Goal: Task Accomplishment & Management: Complete application form

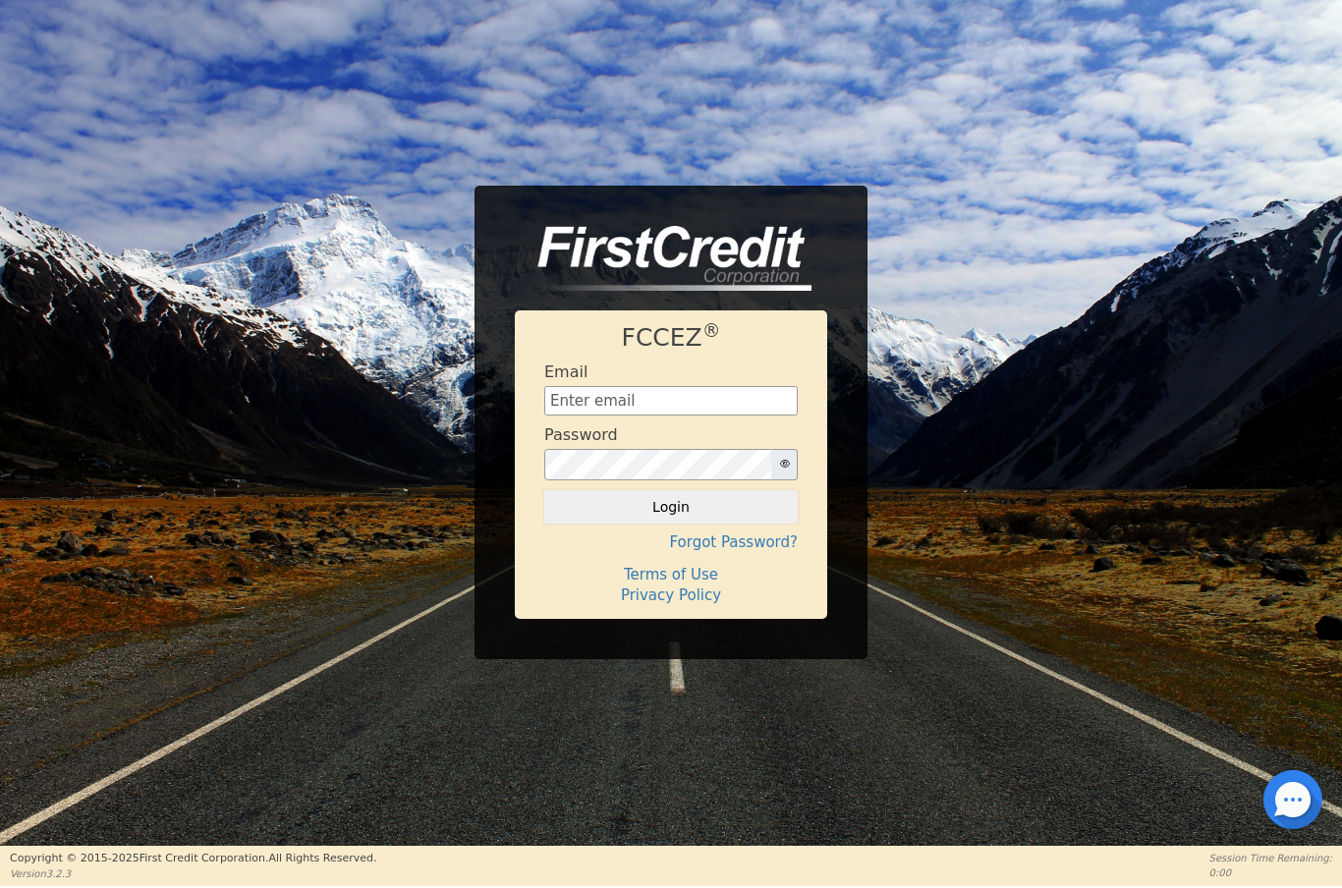
click at [632, 407] on input "text" at bounding box center [670, 400] width 253 height 29
type input "Aldony0418@gmail.com"
click at [716, 521] on button "Login" at bounding box center [670, 506] width 253 height 33
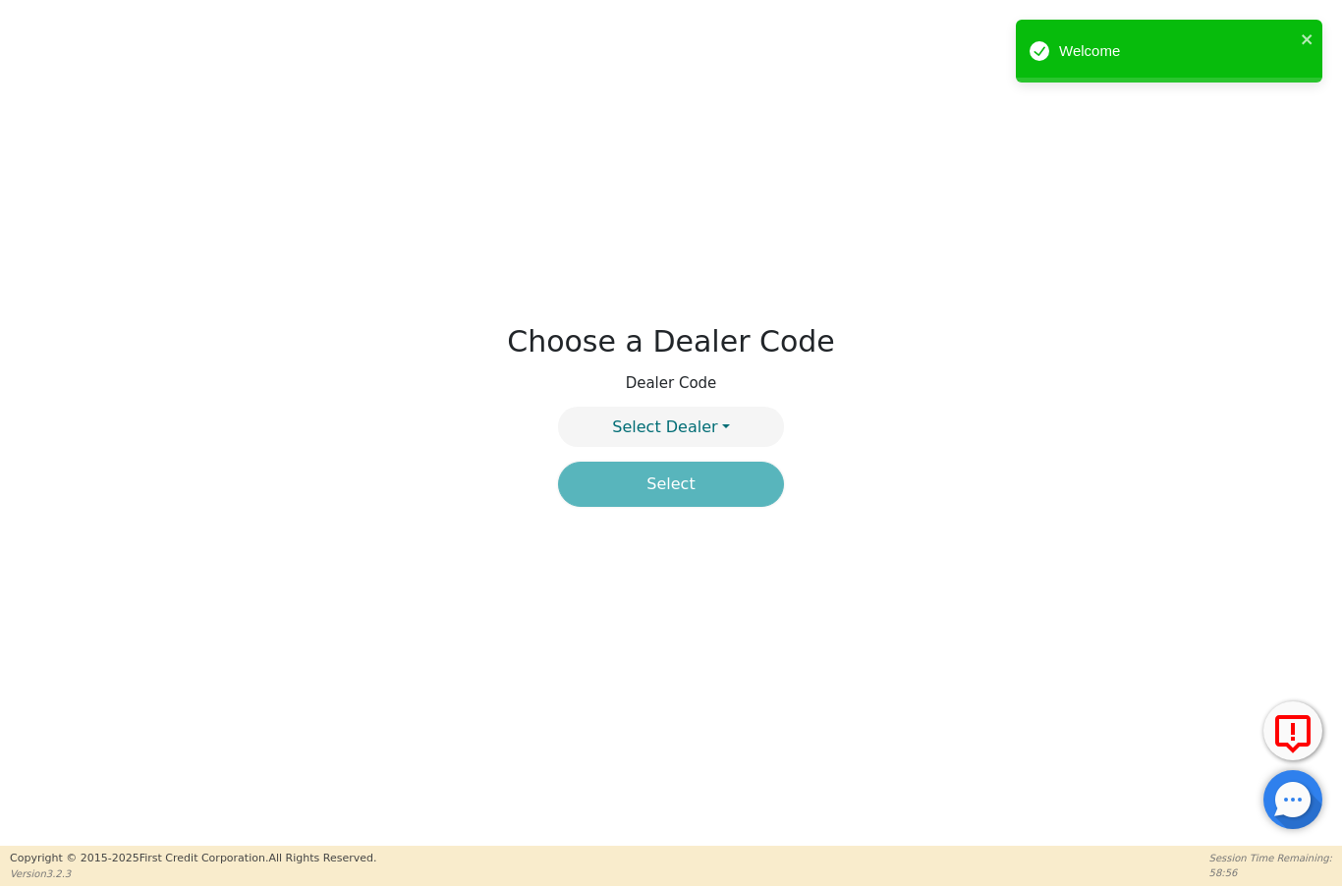
click at [754, 440] on button "Select Dealer" at bounding box center [671, 427] width 226 height 40
click at [720, 477] on link "4394A" at bounding box center [671, 474] width 224 height 27
click at [729, 487] on button "Select" at bounding box center [671, 484] width 226 height 45
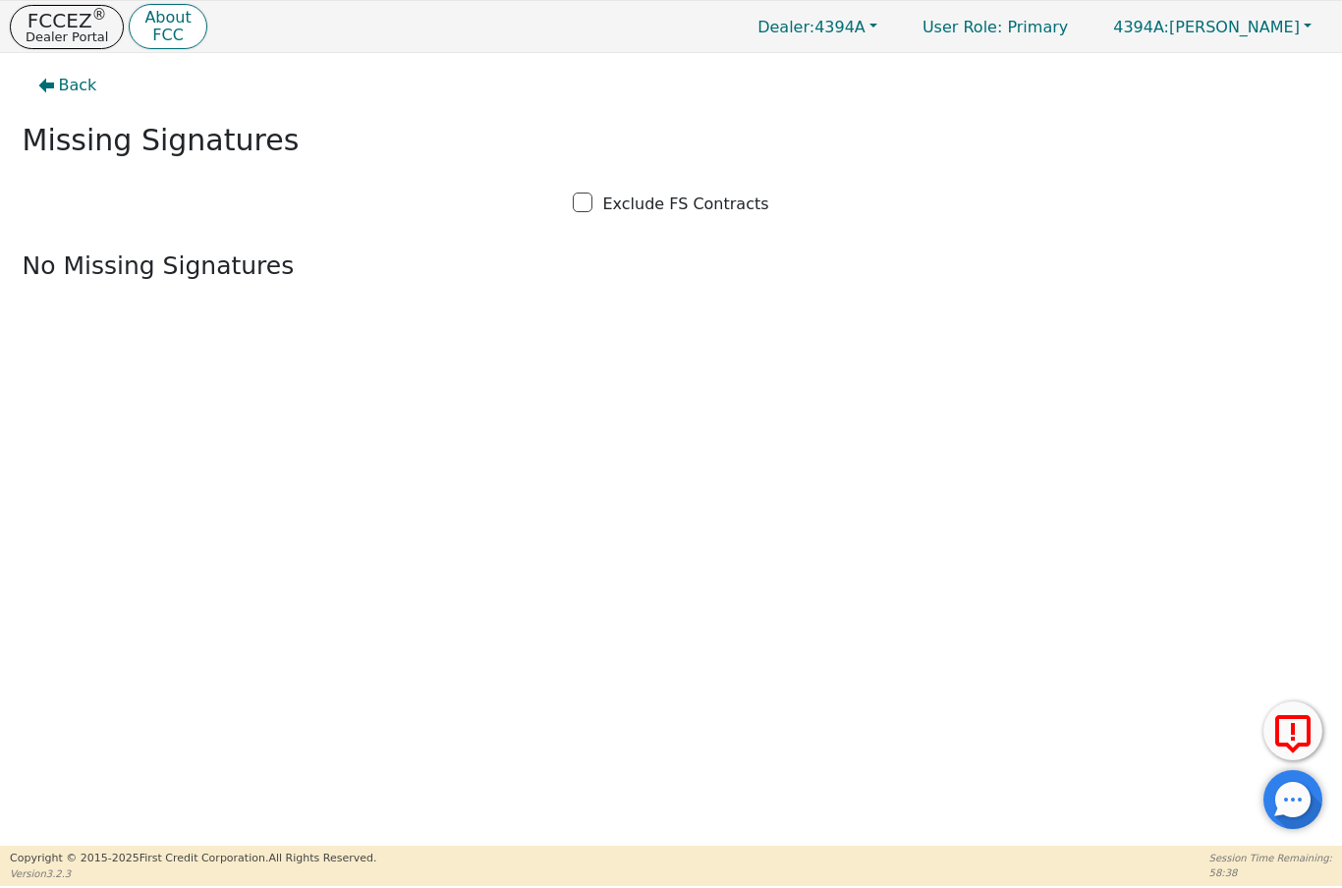
click at [75, 43] on p "Dealer Portal" at bounding box center [67, 36] width 83 height 13
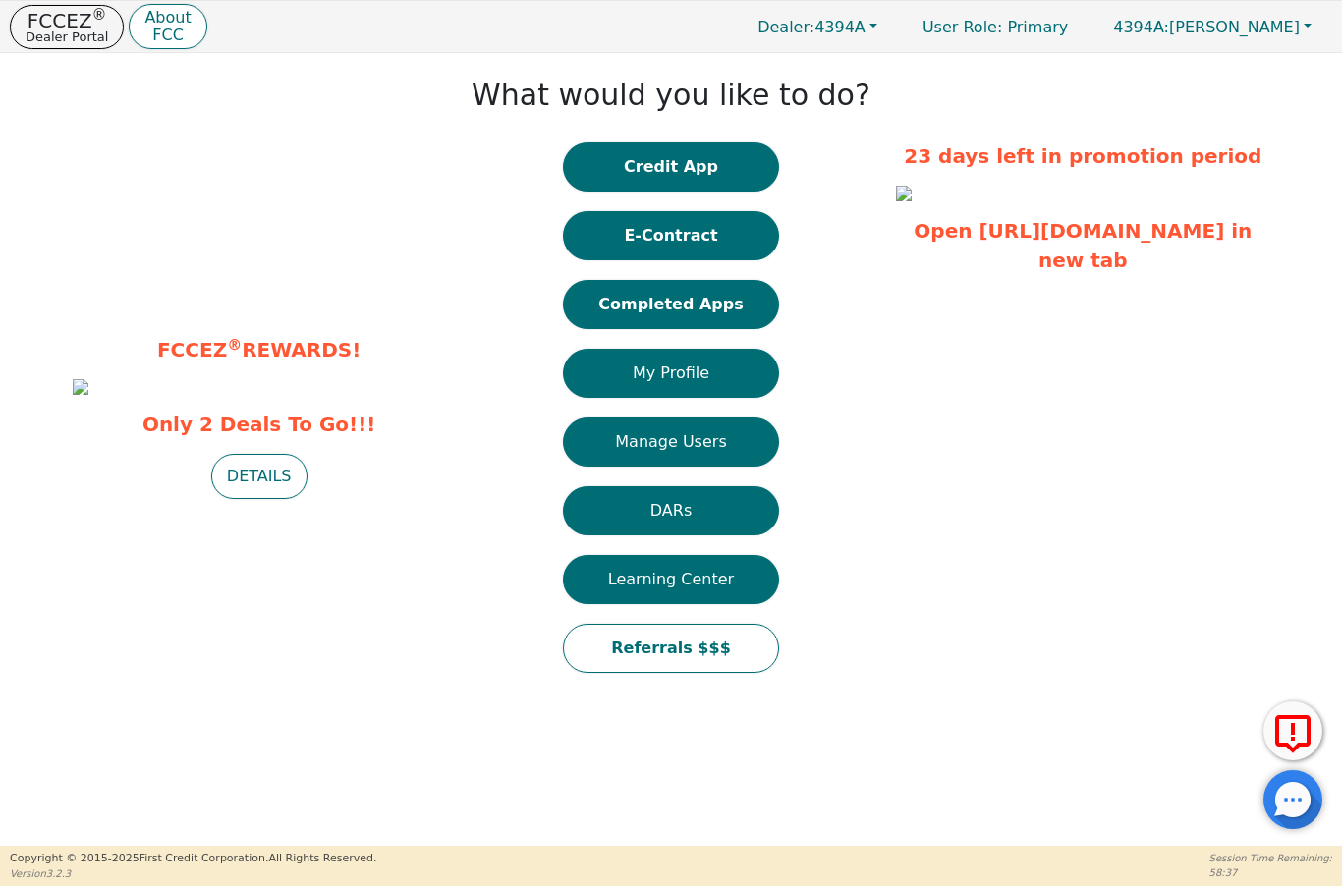
click at [744, 313] on button "Completed Apps" at bounding box center [671, 304] width 216 height 49
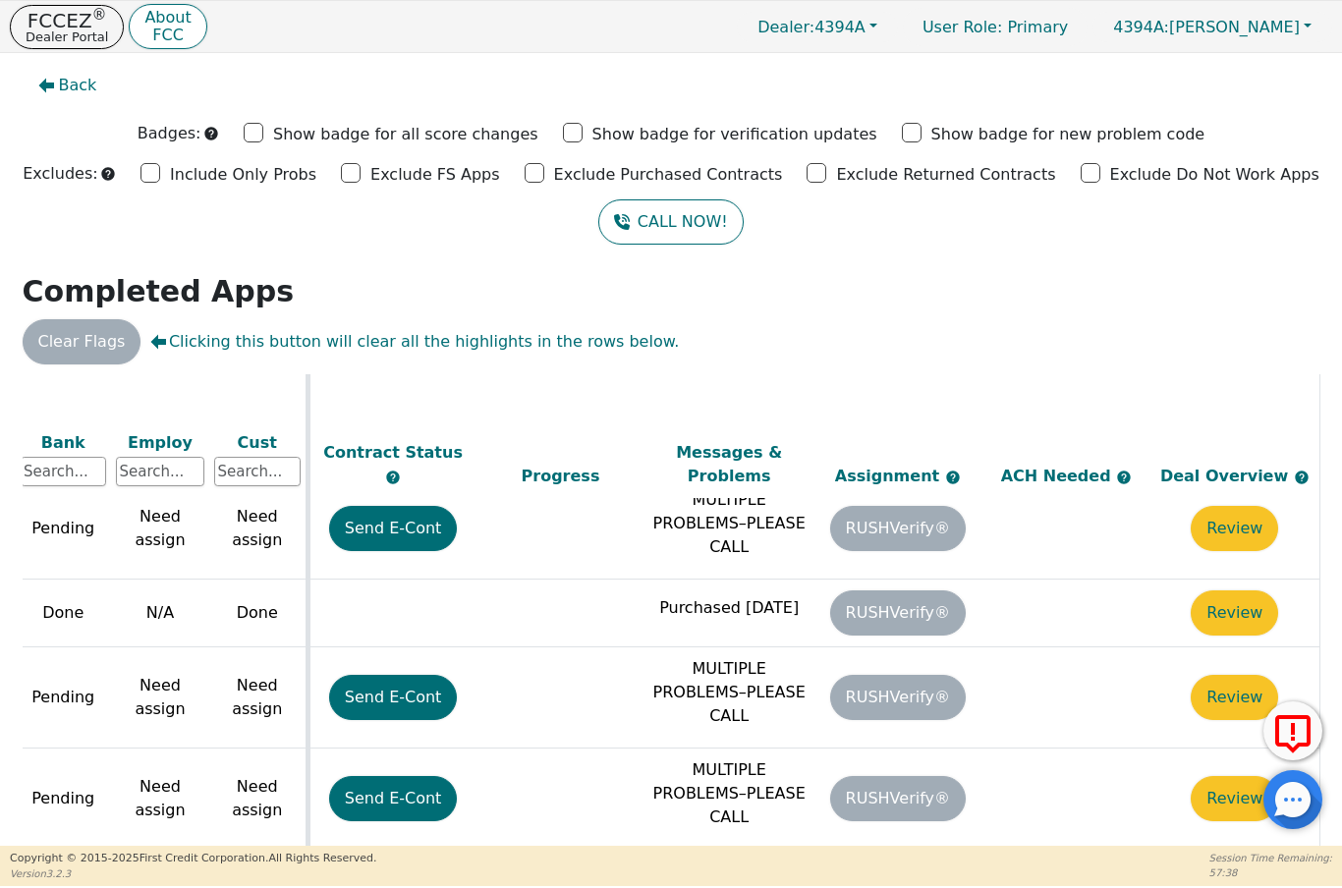
scroll to position [873, 845]
click at [1228, 593] on button "Review" at bounding box center [1234, 612] width 87 height 45
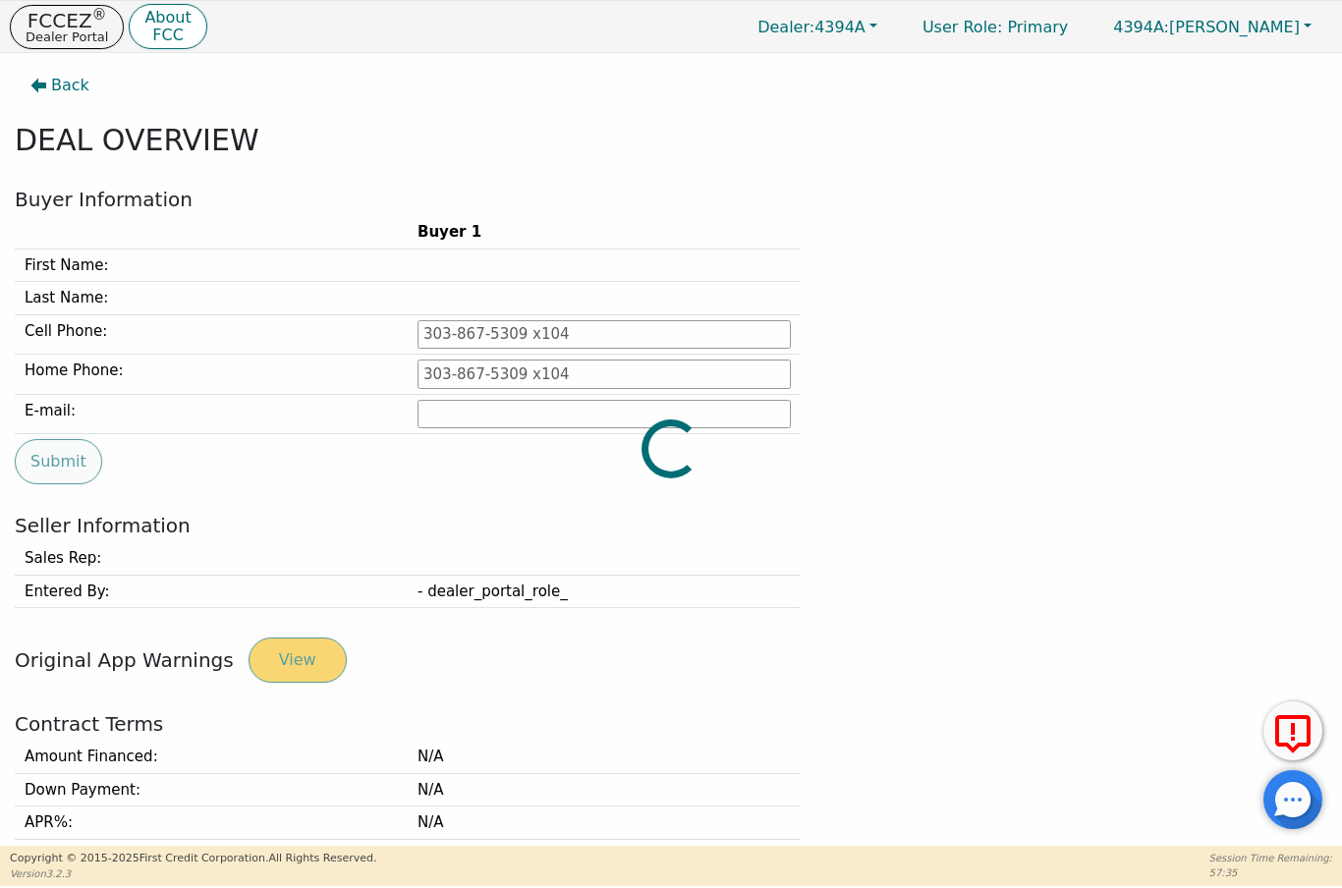
type input "561-970-1124"
type input "earlfranklin917@gmail.com"
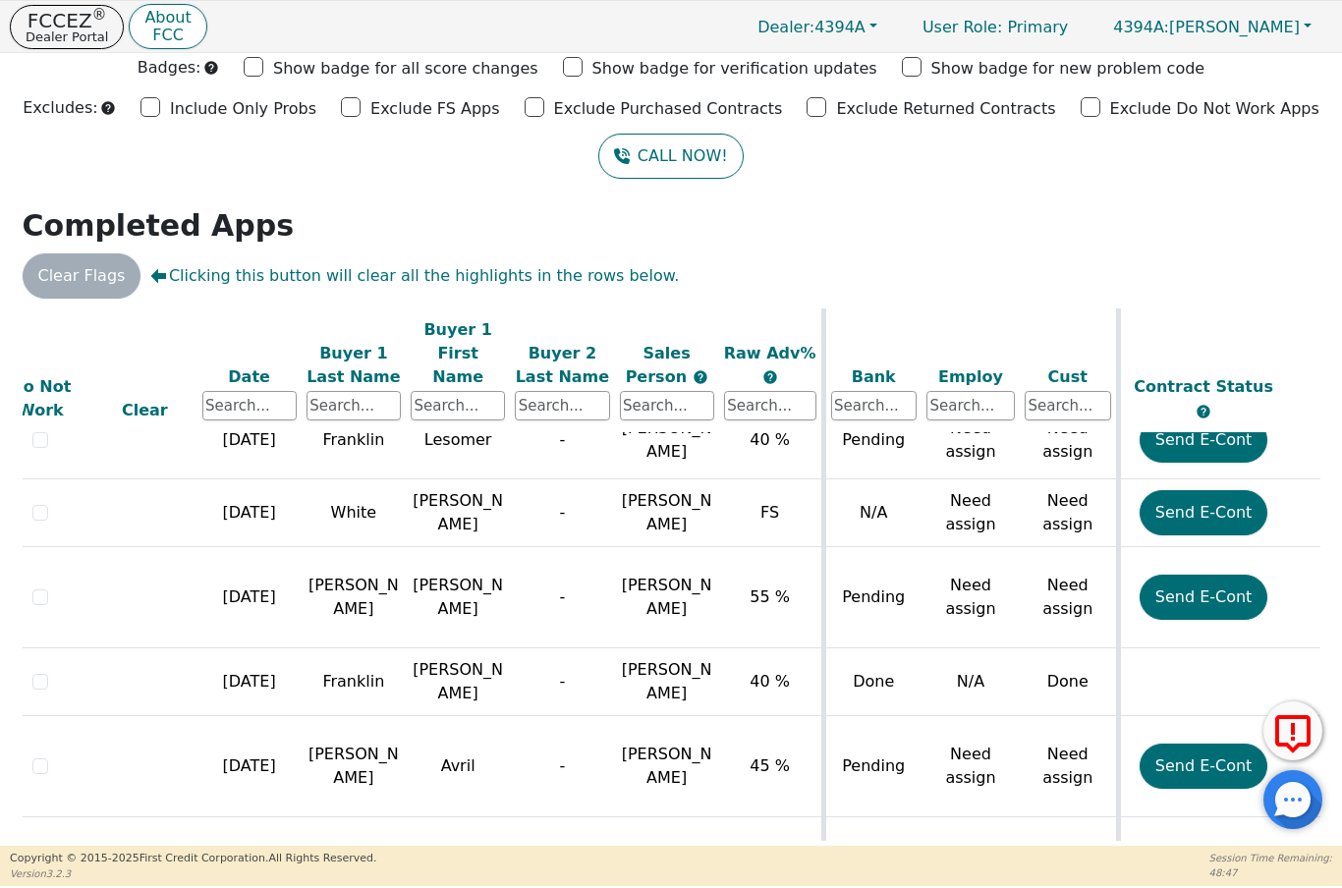
scroll to position [744, 34]
